Goal: Information Seeking & Learning: Find specific fact

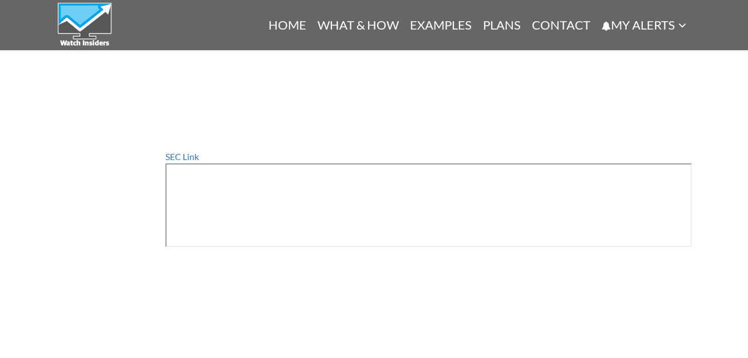
scroll to position [56, 0]
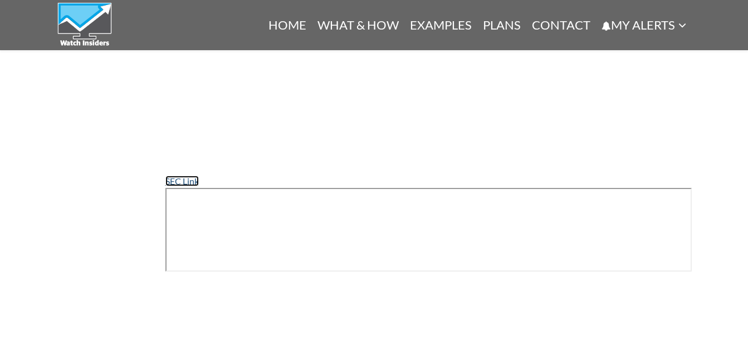
click at [180, 182] on link "SEC Link" at bounding box center [181, 180] width 33 height 11
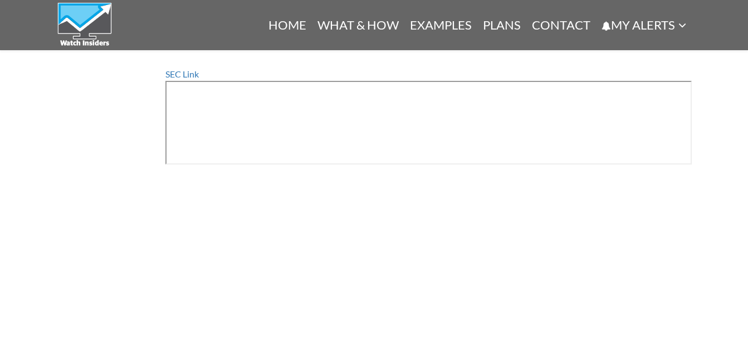
scroll to position [144, 0]
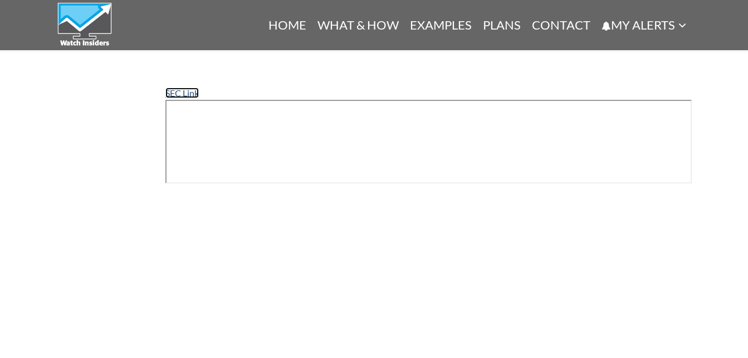
click at [183, 94] on link "SEC Link" at bounding box center [181, 92] width 33 height 11
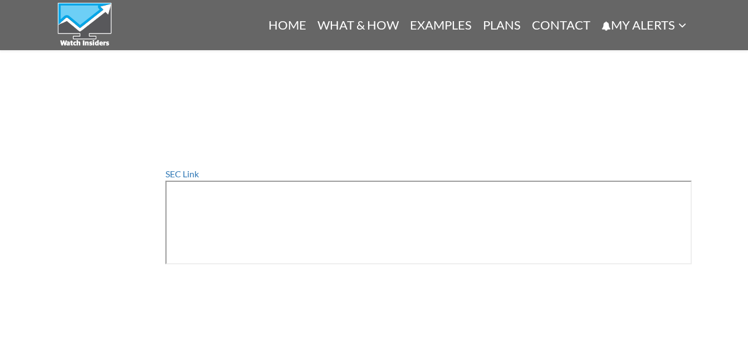
scroll to position [32, 0]
